Goal: Communication & Community: Connect with others

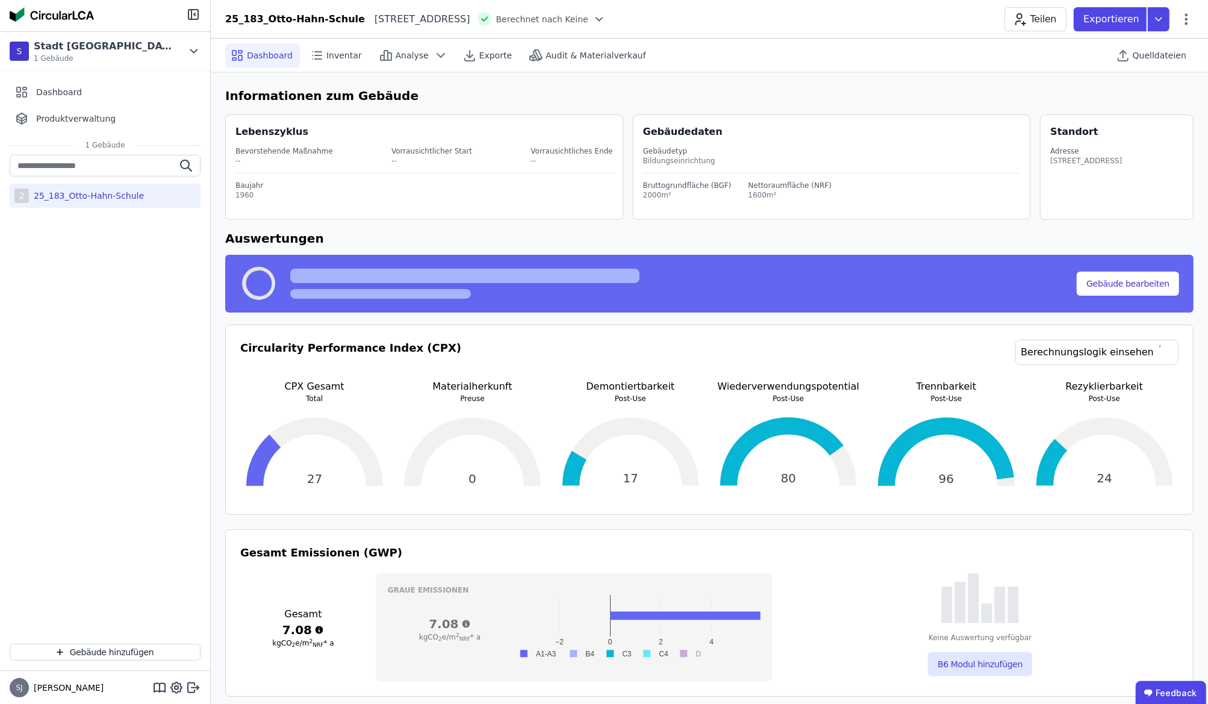
click at [60, 198] on div "25_183_Otto-[PERSON_NAME]" at bounding box center [86, 196] width 115 height 12
drag, startPoint x: 60, startPoint y: 198, endPoint x: 36, endPoint y: 245, distance: 52.8
click at [36, 245] on div "2 25_183_Otto-Hahn-Schule" at bounding box center [105, 394] width 210 height 479
click at [1037, 21] on button "Teilen" at bounding box center [1035, 19] width 62 height 24
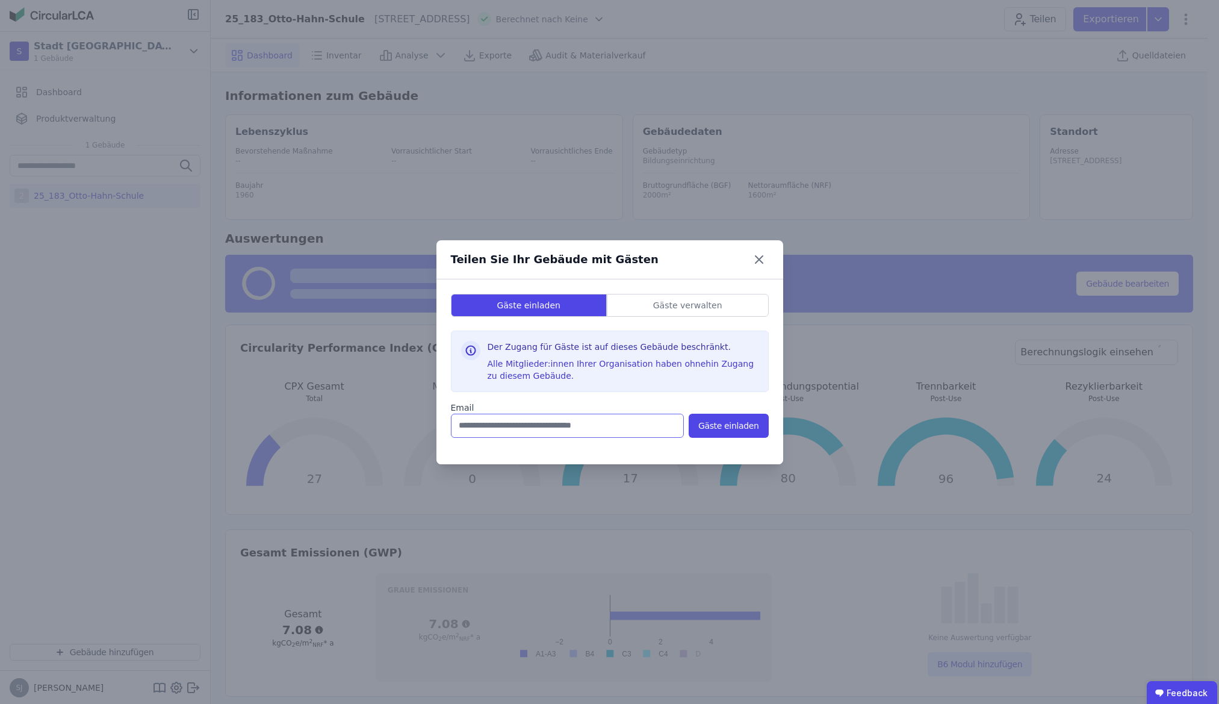
click at [546, 424] on input "email" at bounding box center [567, 426] width 233 height 24
paste input "**********"
type input "**********"
click at [725, 427] on button "Gäste einladen" at bounding box center [729, 426] width 80 height 24
click at [1196, 34] on div "**********" at bounding box center [609, 352] width 1219 height 704
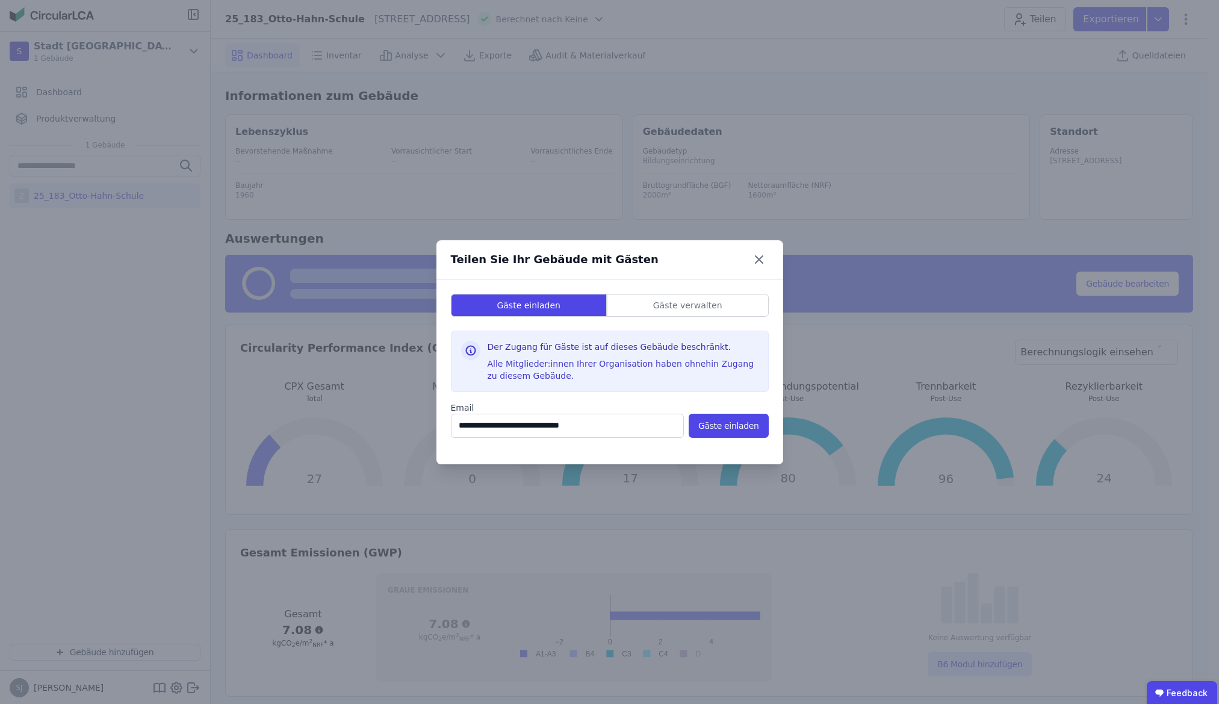
click at [709, 312] on div "Gäste verwalten" at bounding box center [688, 305] width 161 height 22
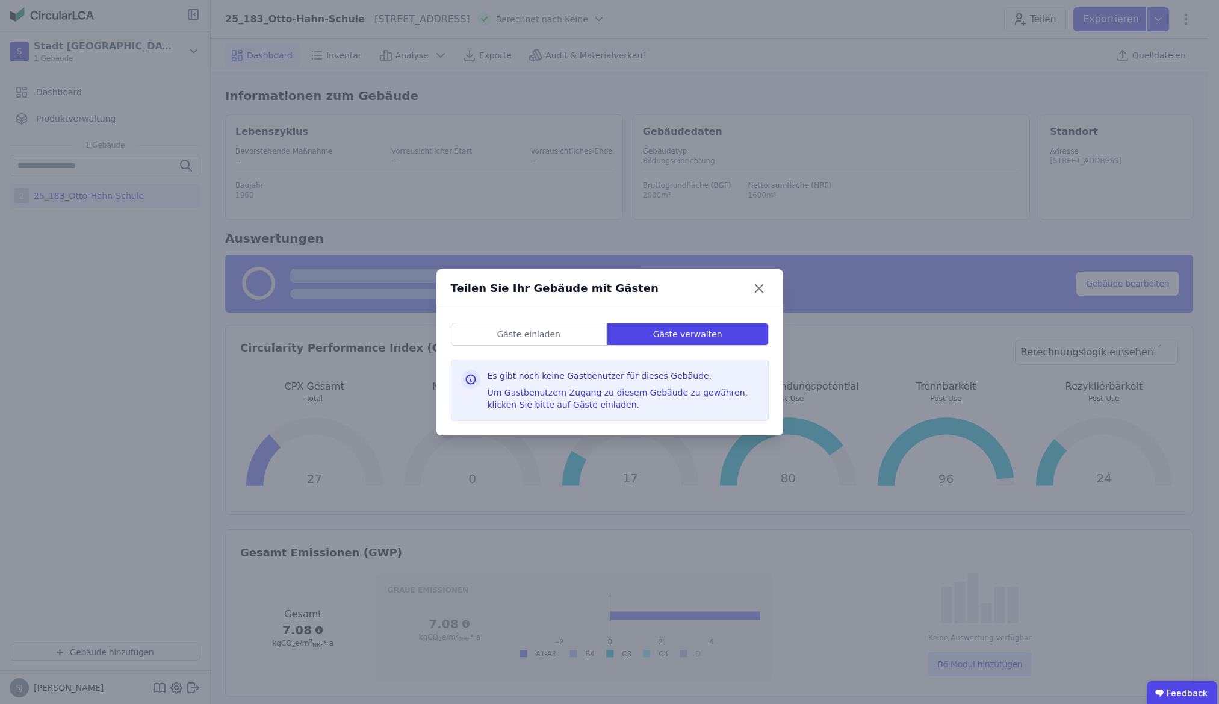
click at [768, 287] on div "Teilen Sie Ihr Gebäude mit Gästen" at bounding box center [610, 288] width 347 height 39
click at [762, 291] on icon at bounding box center [759, 288] width 19 height 19
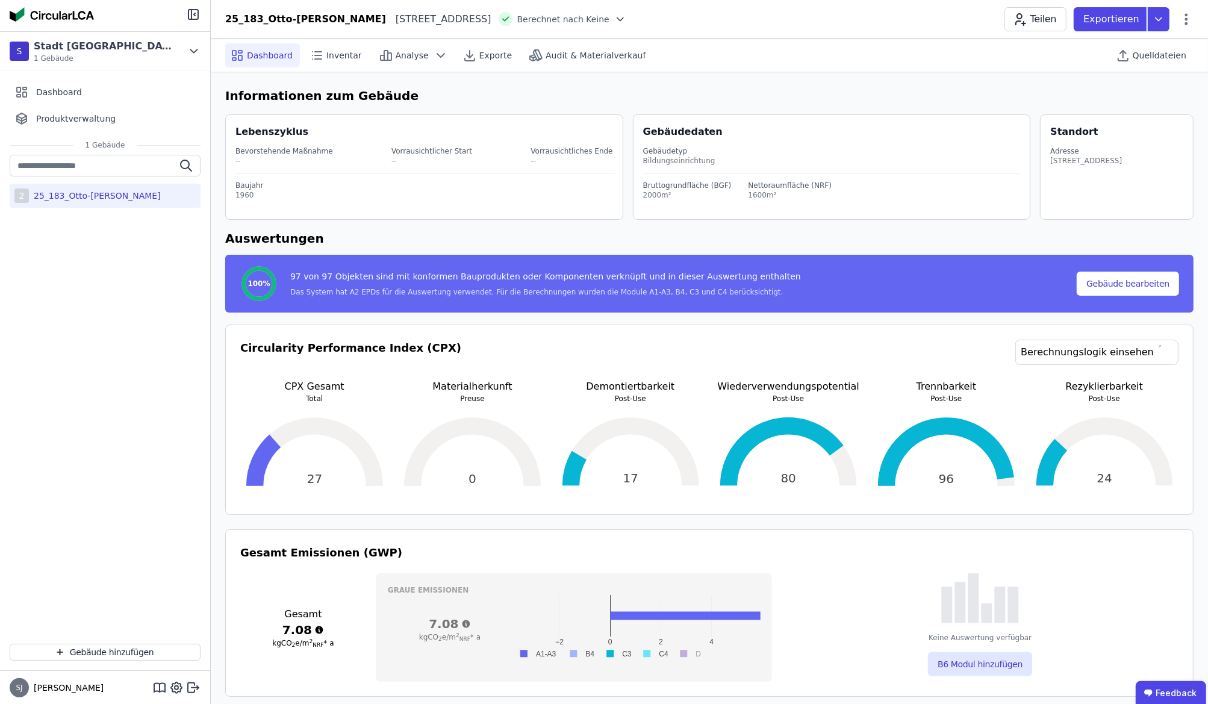
click at [1045, 18] on button "Teilen" at bounding box center [1035, 19] width 62 height 24
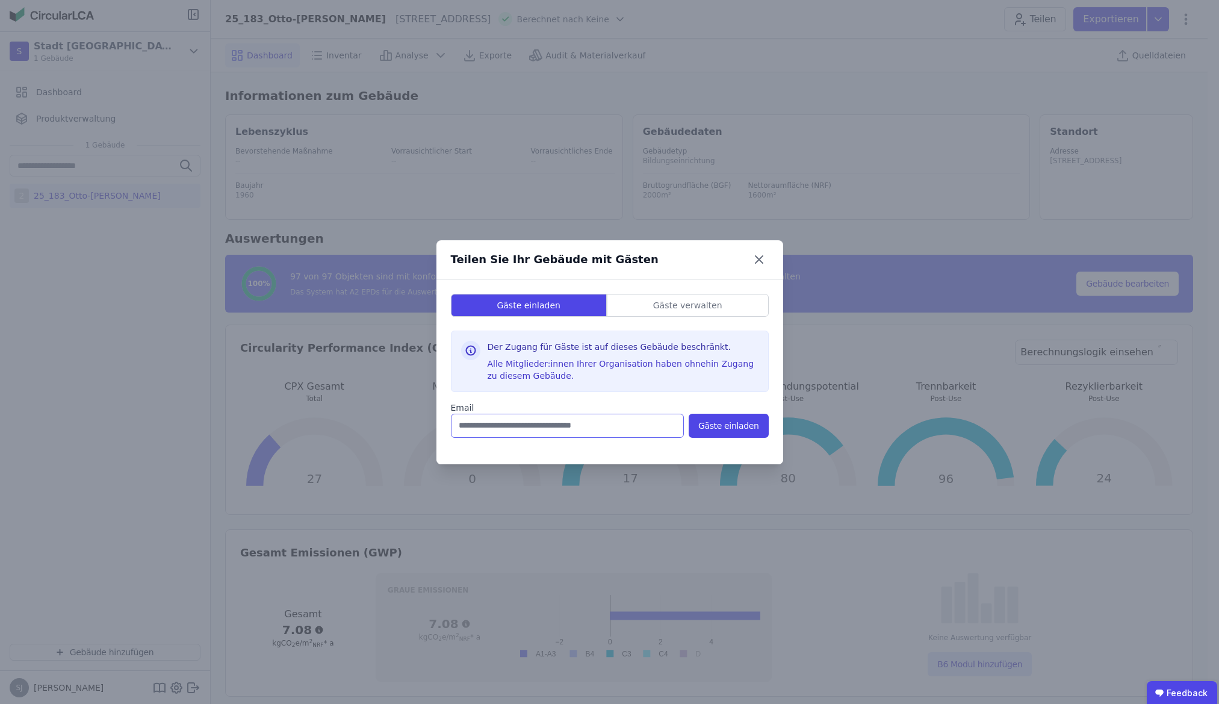
click at [610, 424] on input "email" at bounding box center [567, 426] width 233 height 24
paste input "**********"
type input "**********"
click at [708, 429] on button "Gäste einladen" at bounding box center [729, 426] width 80 height 24
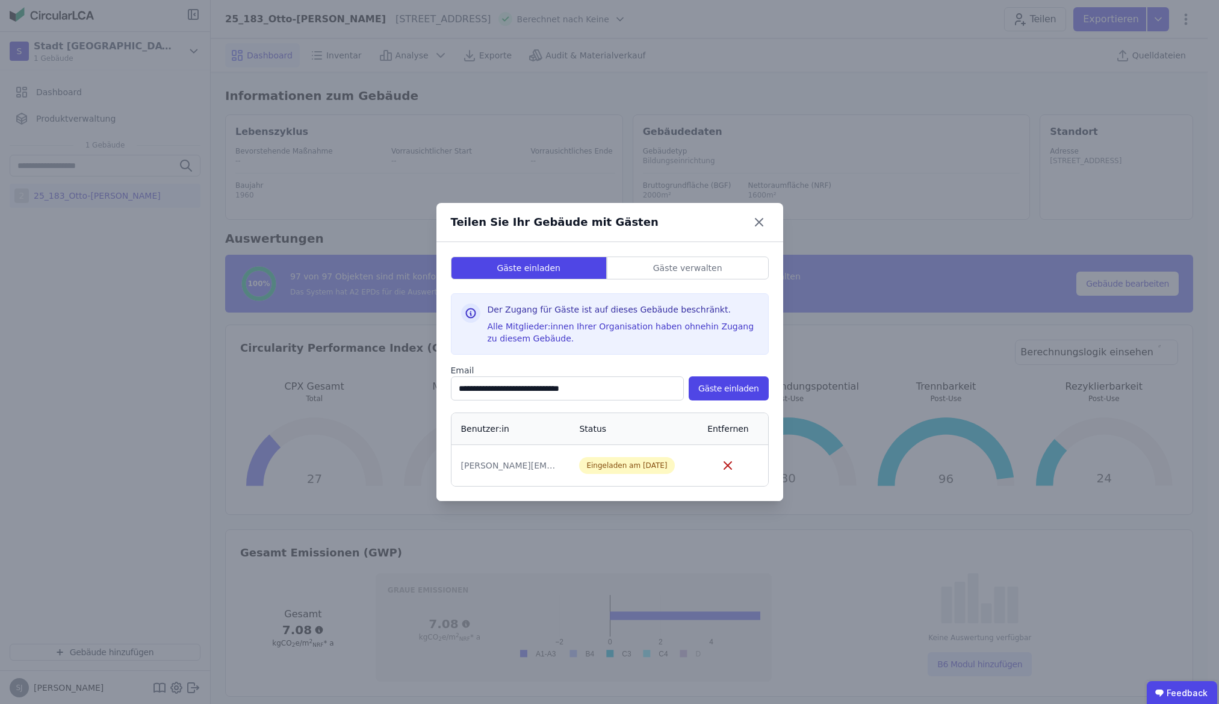
click at [765, 226] on icon at bounding box center [759, 222] width 19 height 19
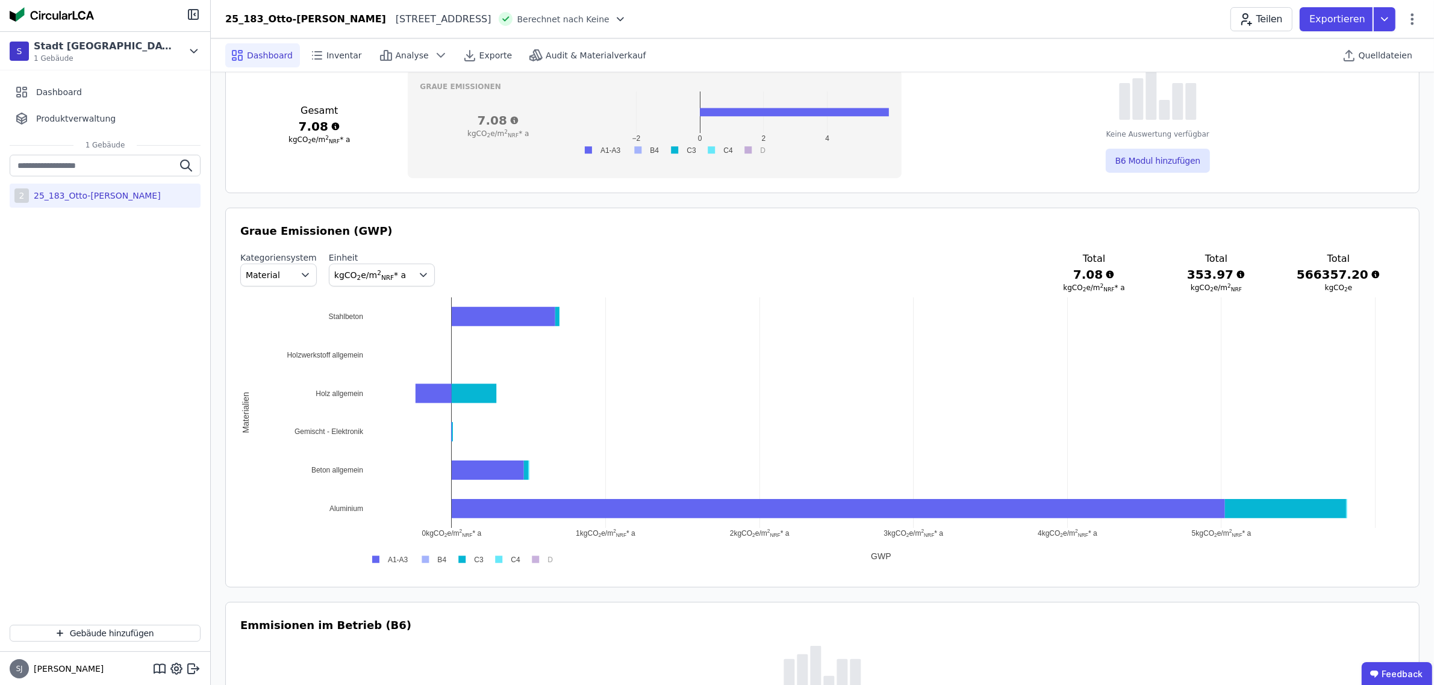
scroll to position [527, 0]
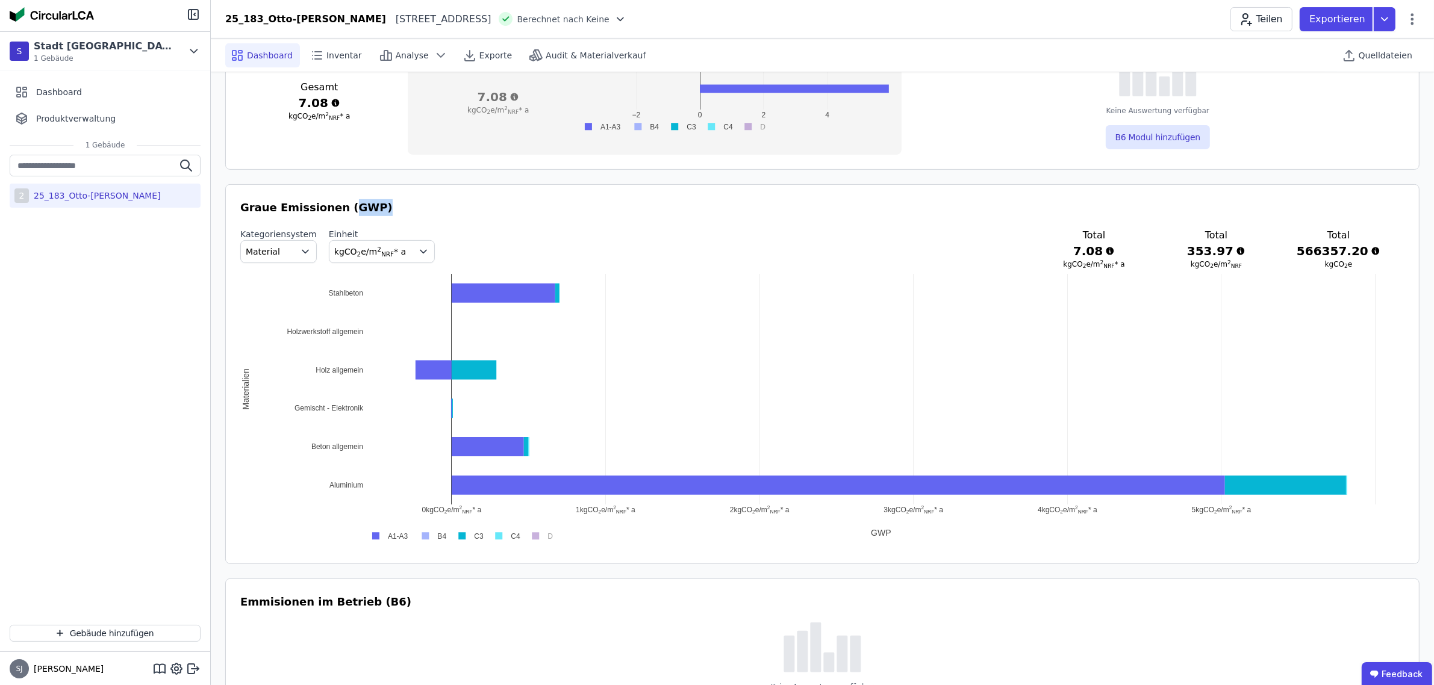
drag, startPoint x: 338, startPoint y: 211, endPoint x: 368, endPoint y: 211, distance: 30.1
click at [368, 211] on h3 "Graue Emissionen (GWP)" at bounding box center [822, 207] width 1164 height 17
click at [302, 252] on icon "button" at bounding box center [305, 251] width 6 height 3
click at [476, 239] on div "Kategoriensystem Material Material IFC Entity DIN 276 Einheit kgCO 2 e/m 2 NRF …" at bounding box center [822, 248] width 1164 height 41
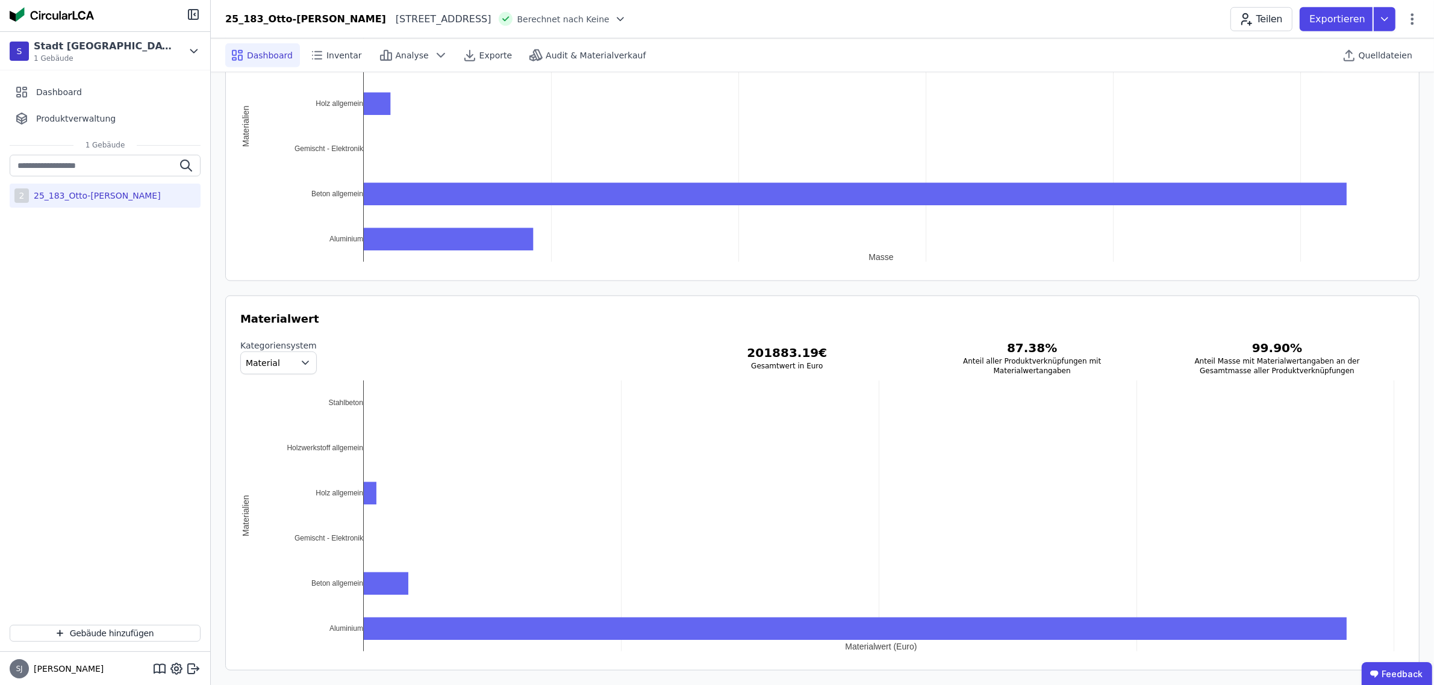
scroll to position [1393, 0]
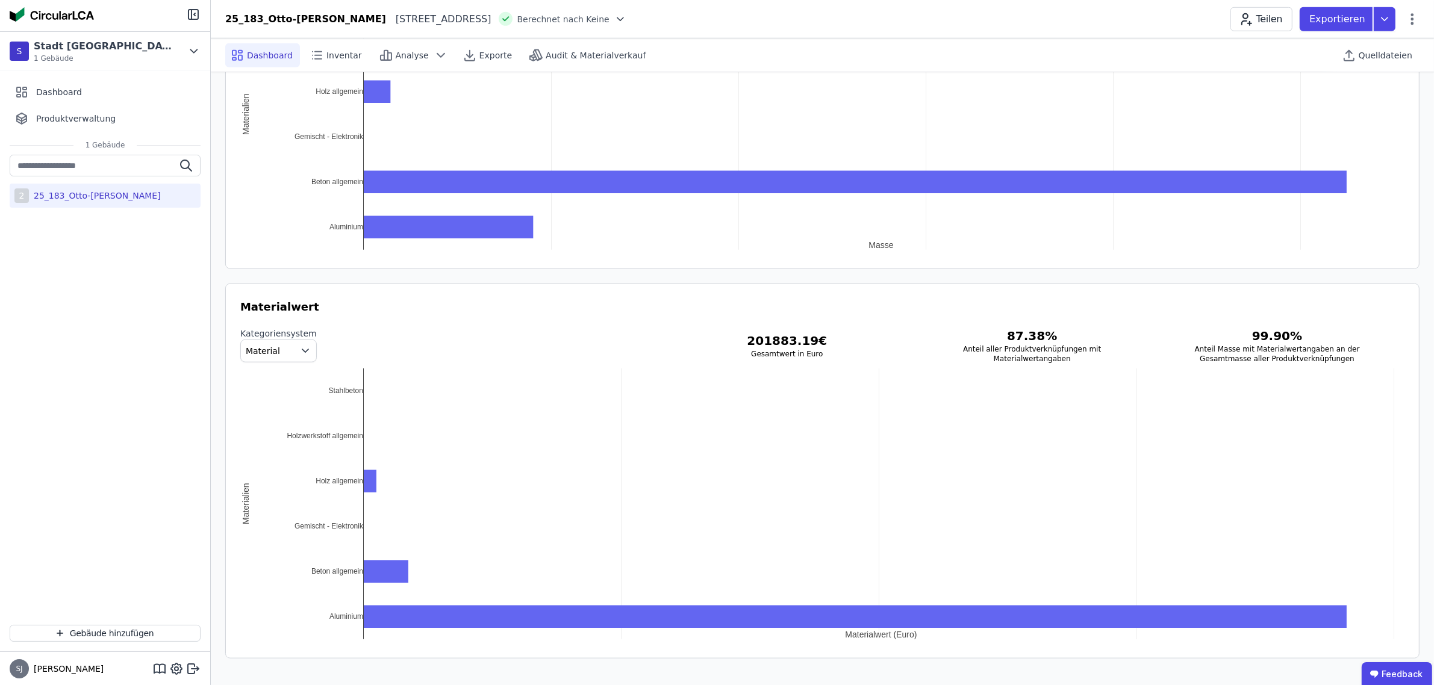
click at [332, 51] on span "Inventar" at bounding box center [344, 55] width 36 height 12
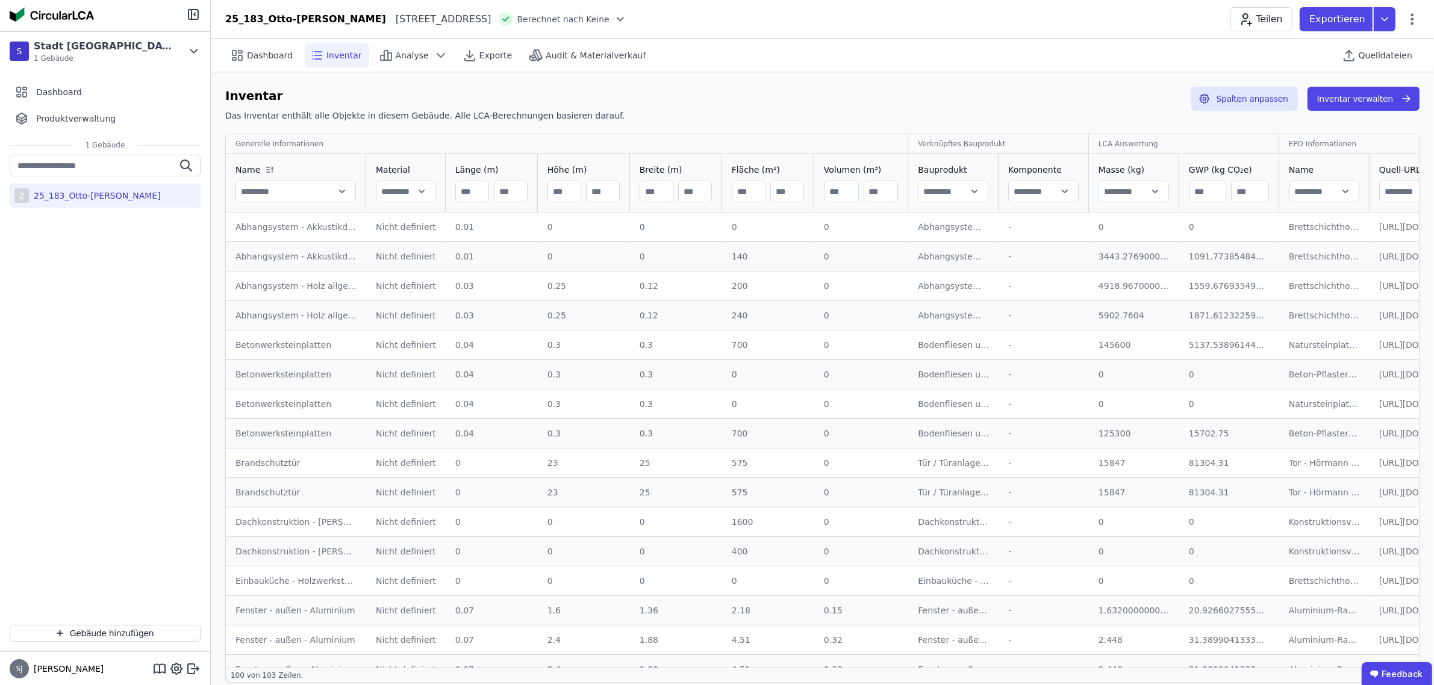
click at [417, 58] on div "Analyse" at bounding box center [413, 55] width 79 height 24
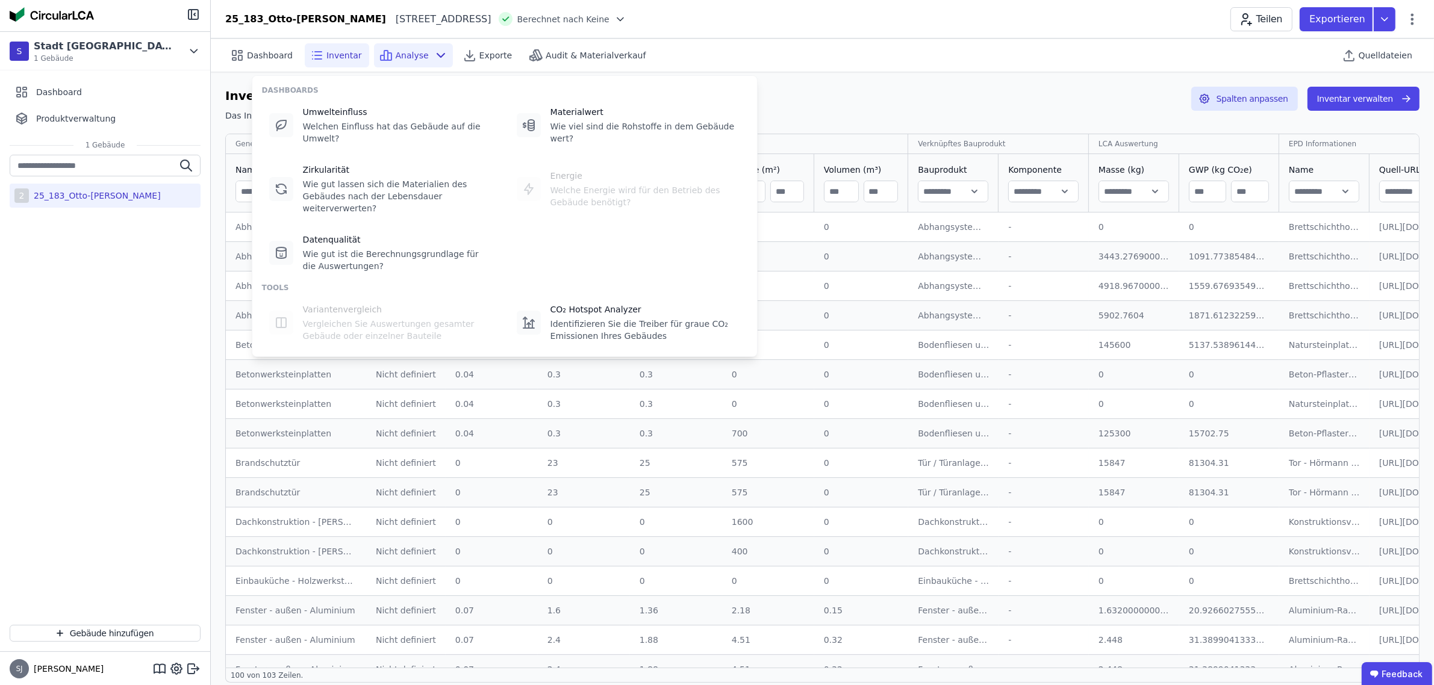
click at [371, 115] on div "Umwelteinfluss" at bounding box center [398, 112] width 190 height 12
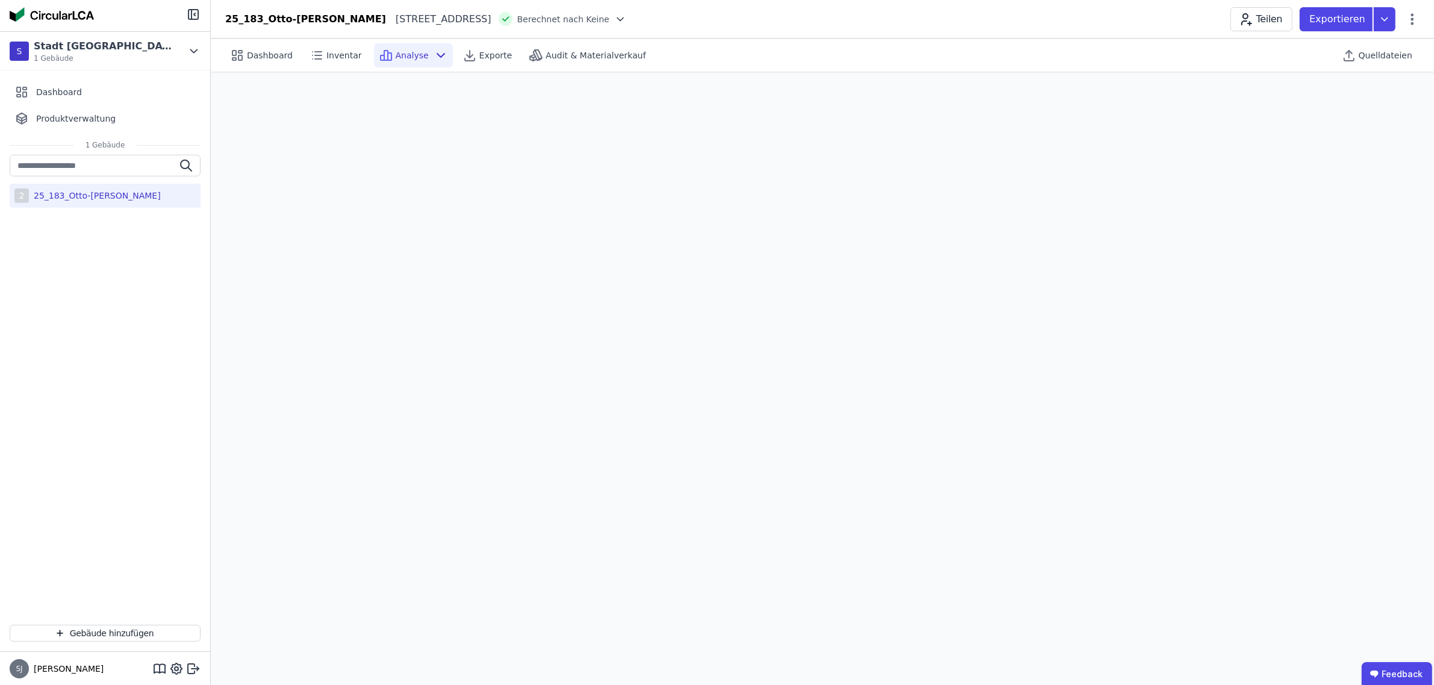
click at [434, 54] on icon at bounding box center [441, 55] width 14 height 14
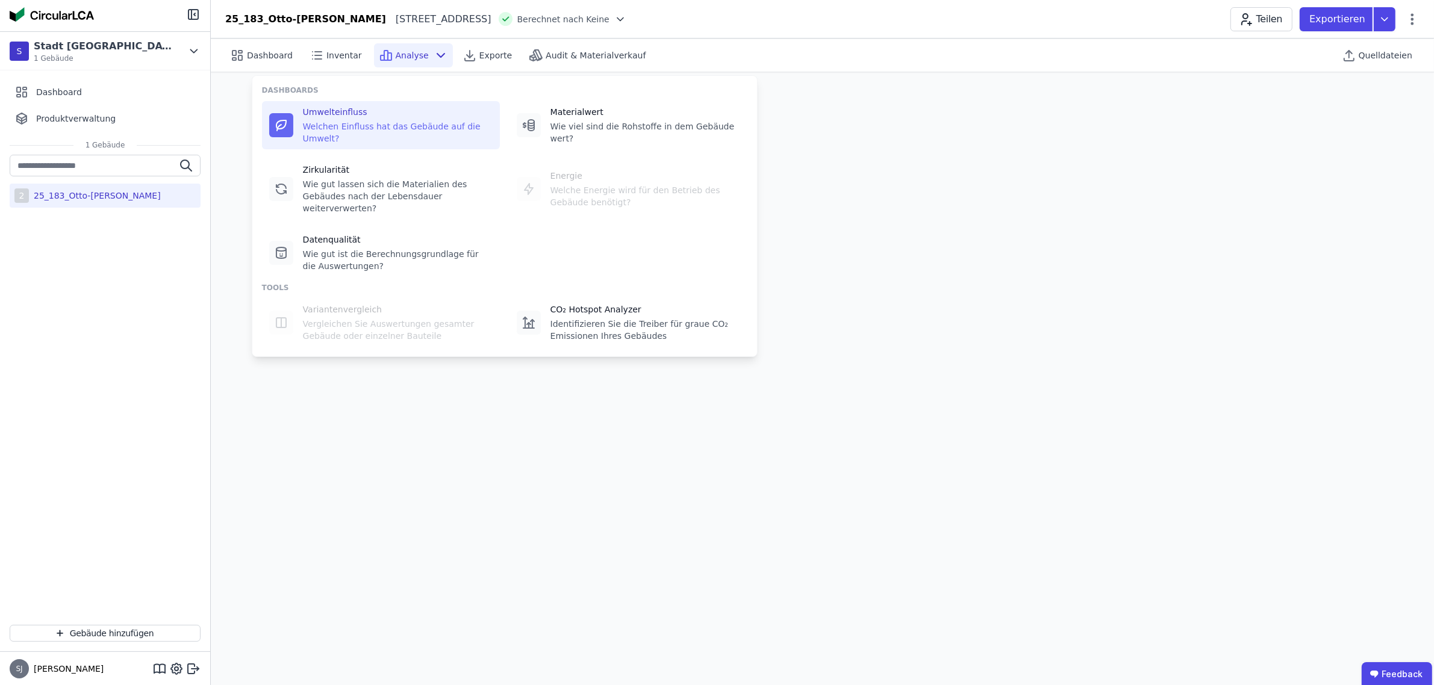
click at [727, 52] on div "Dashboard Inventar Analyse Exporte Audit & Materialverkauf Quelldateien" at bounding box center [822, 55] width 1194 height 33
